Goal: Find specific page/section: Find specific page/section

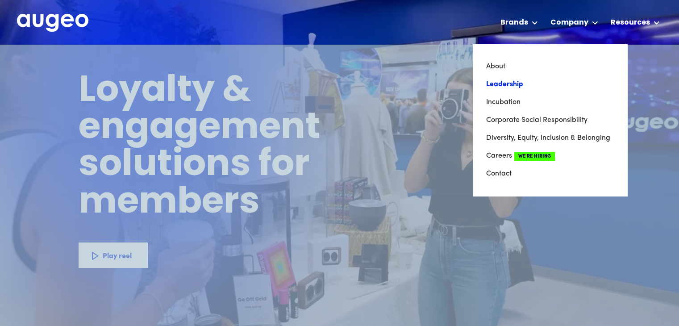
click at [519, 84] on link "Leadership" at bounding box center [550, 84] width 128 height 18
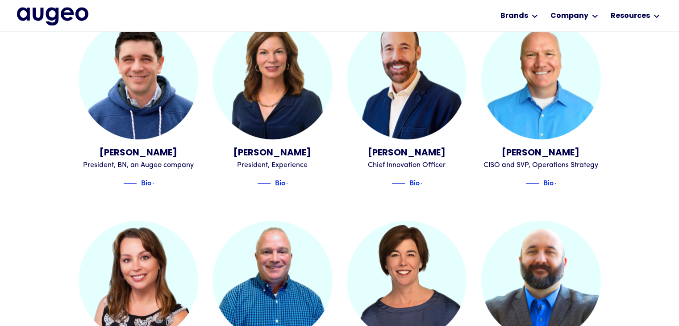
scroll to position [718, 0]
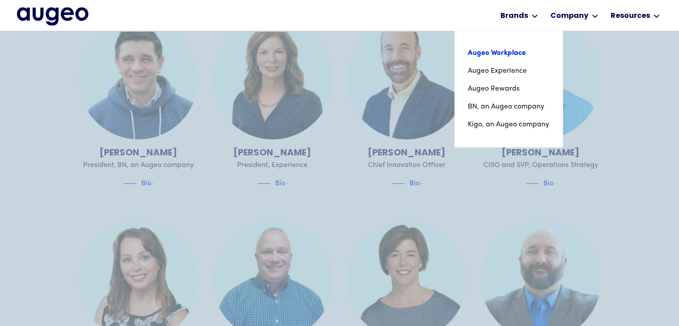
click at [513, 54] on link "Augeo Workplace" at bounding box center [508, 53] width 81 height 18
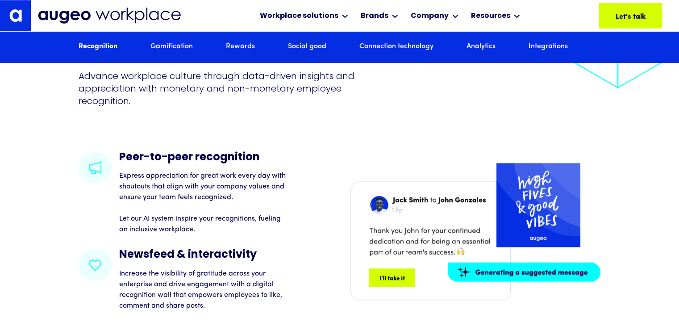
scroll to position [1257, 0]
